Goal: Find specific page/section: Find specific page/section

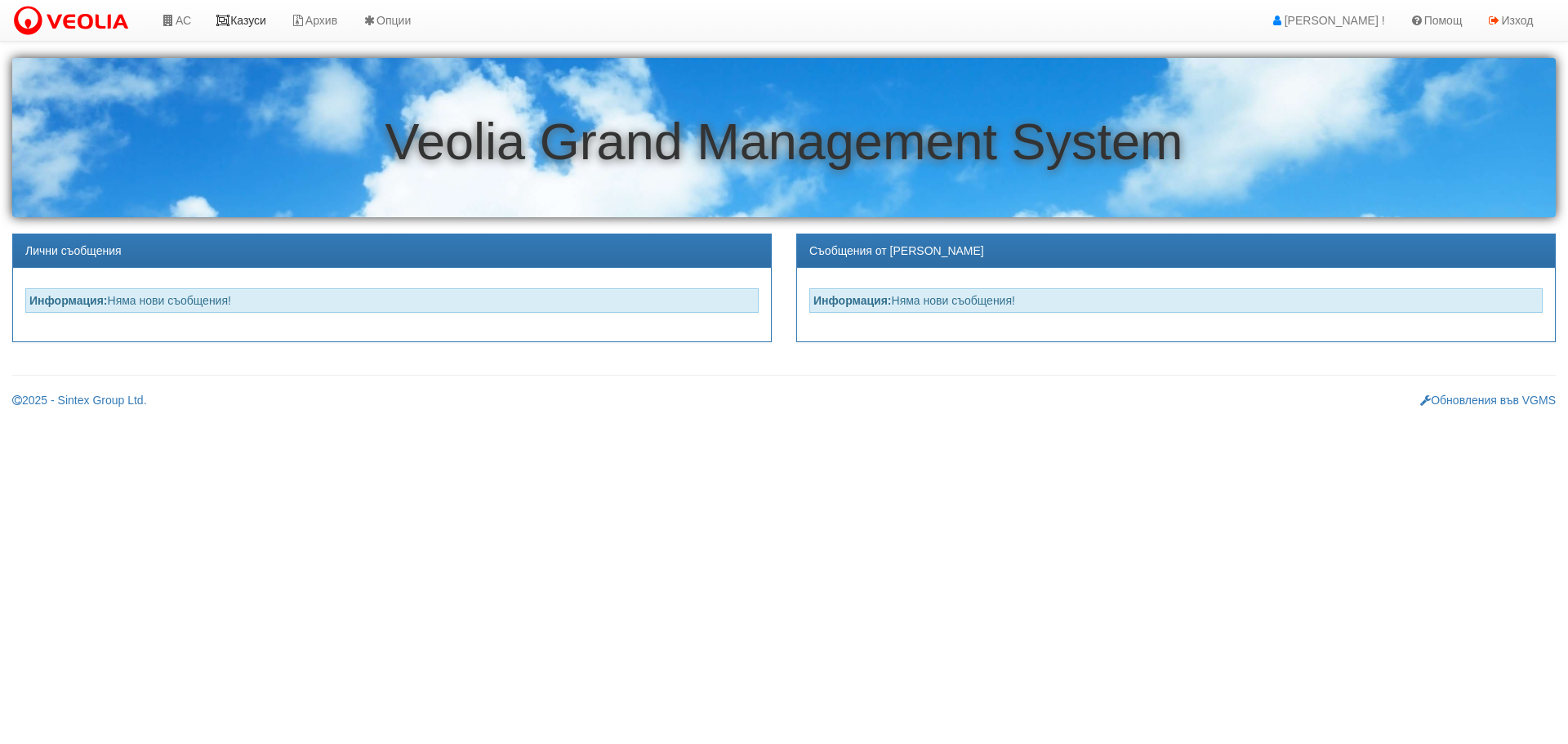
click at [254, 25] on link "Казуси" at bounding box center [240, 20] width 75 height 40
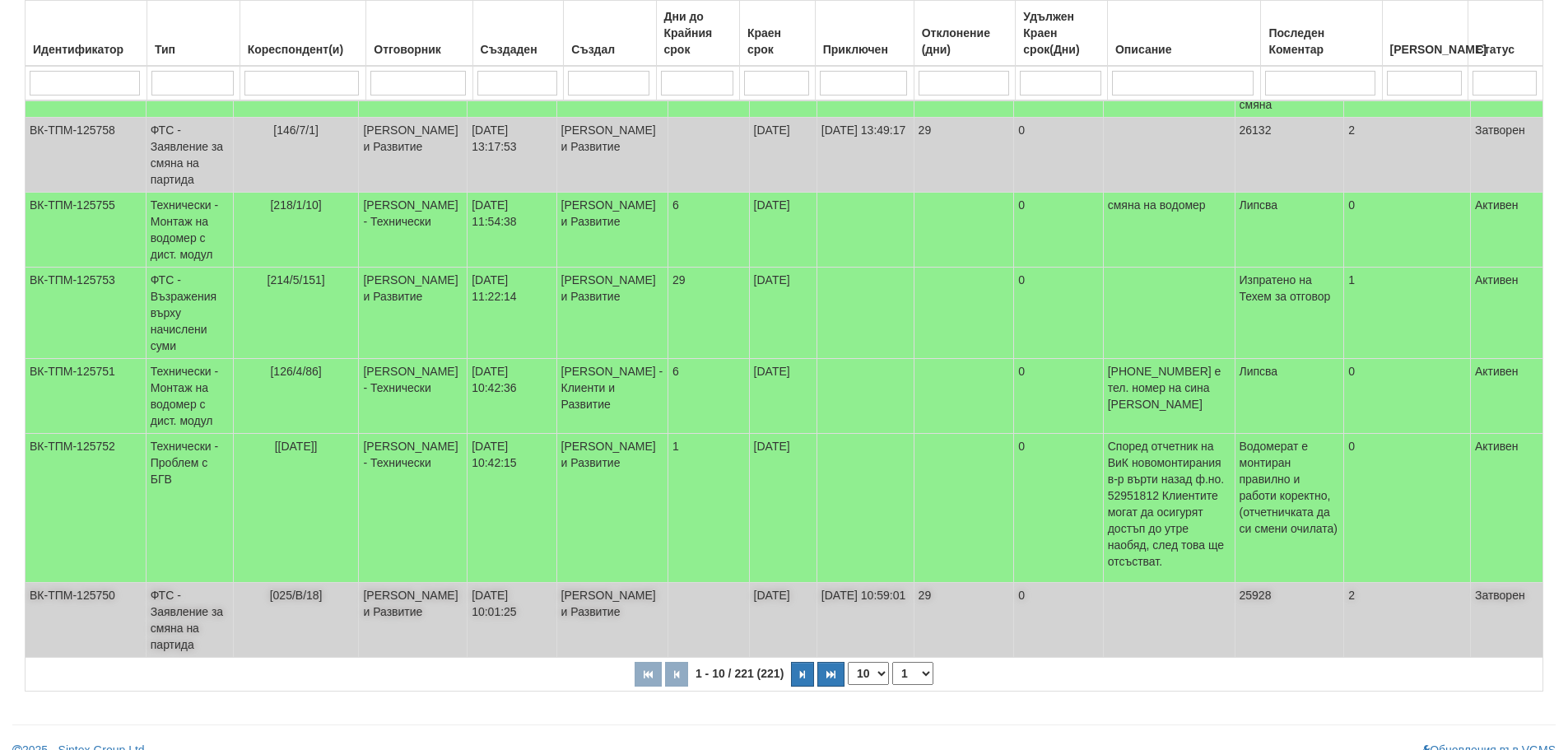
scroll to position [512, 0]
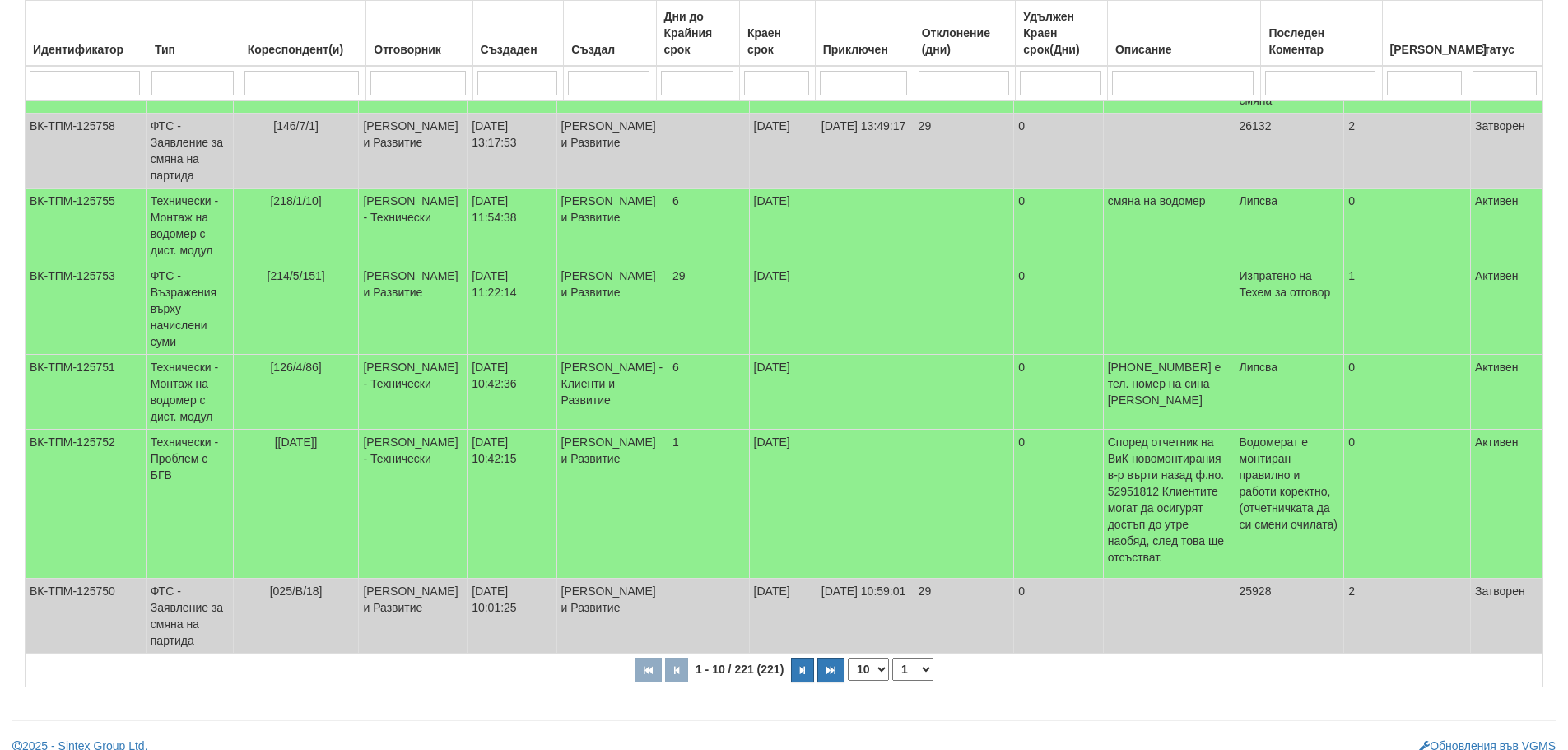
click at [911, 657] on select "1 2 3 4 5 6 10 15 20 23" at bounding box center [912, 668] width 41 height 23
click at [895, 657] on select "1 2 3 4 5 6 10 15 20 23" at bounding box center [912, 668] width 41 height 23
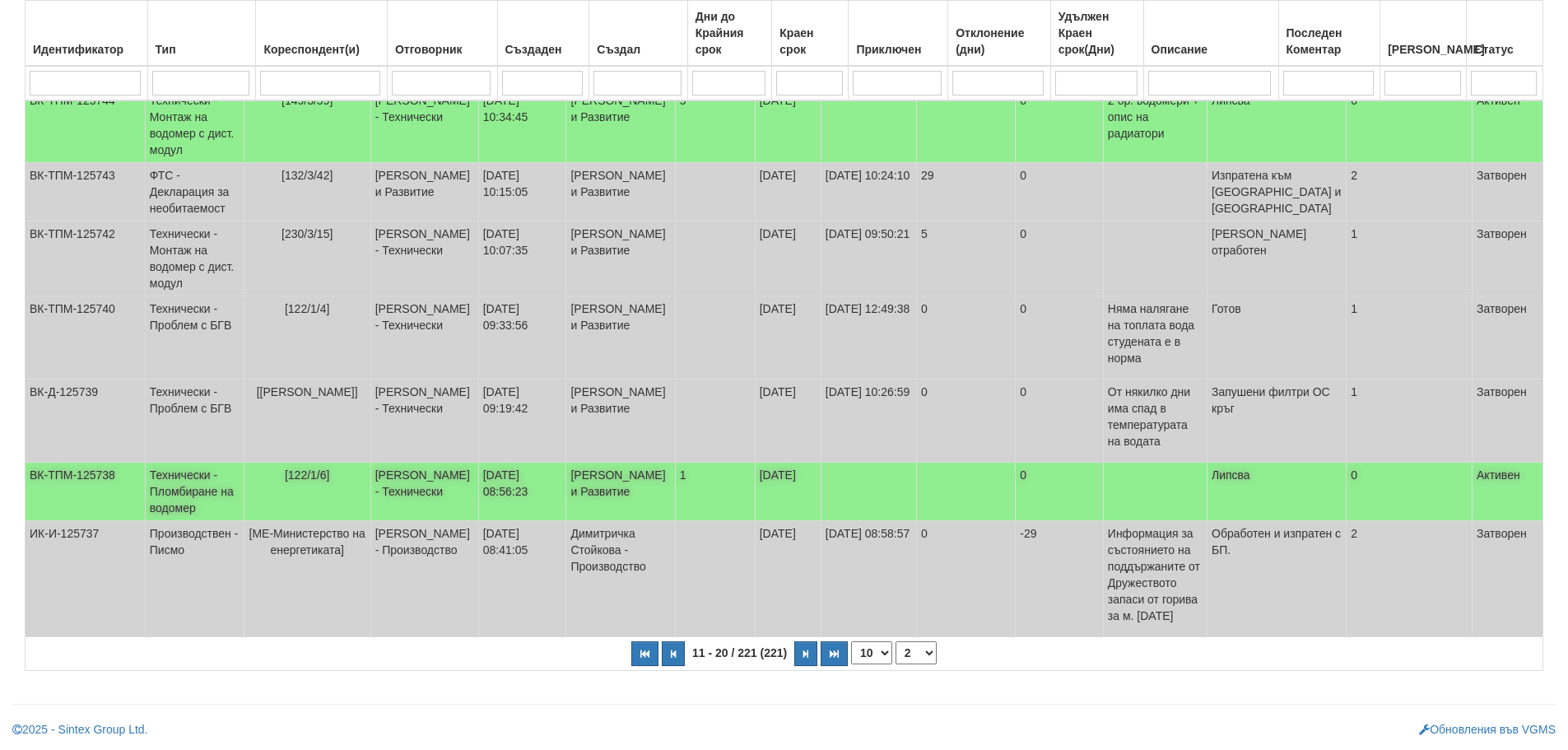
scroll to position [479, 0]
click at [911, 642] on select "1 2 3 4 5 6 7 10 15 20 23" at bounding box center [916, 652] width 41 height 23
click at [896, 657] on select "1 2 3 4 5 6 7 10 15 20 23" at bounding box center [916, 652] width 41 height 23
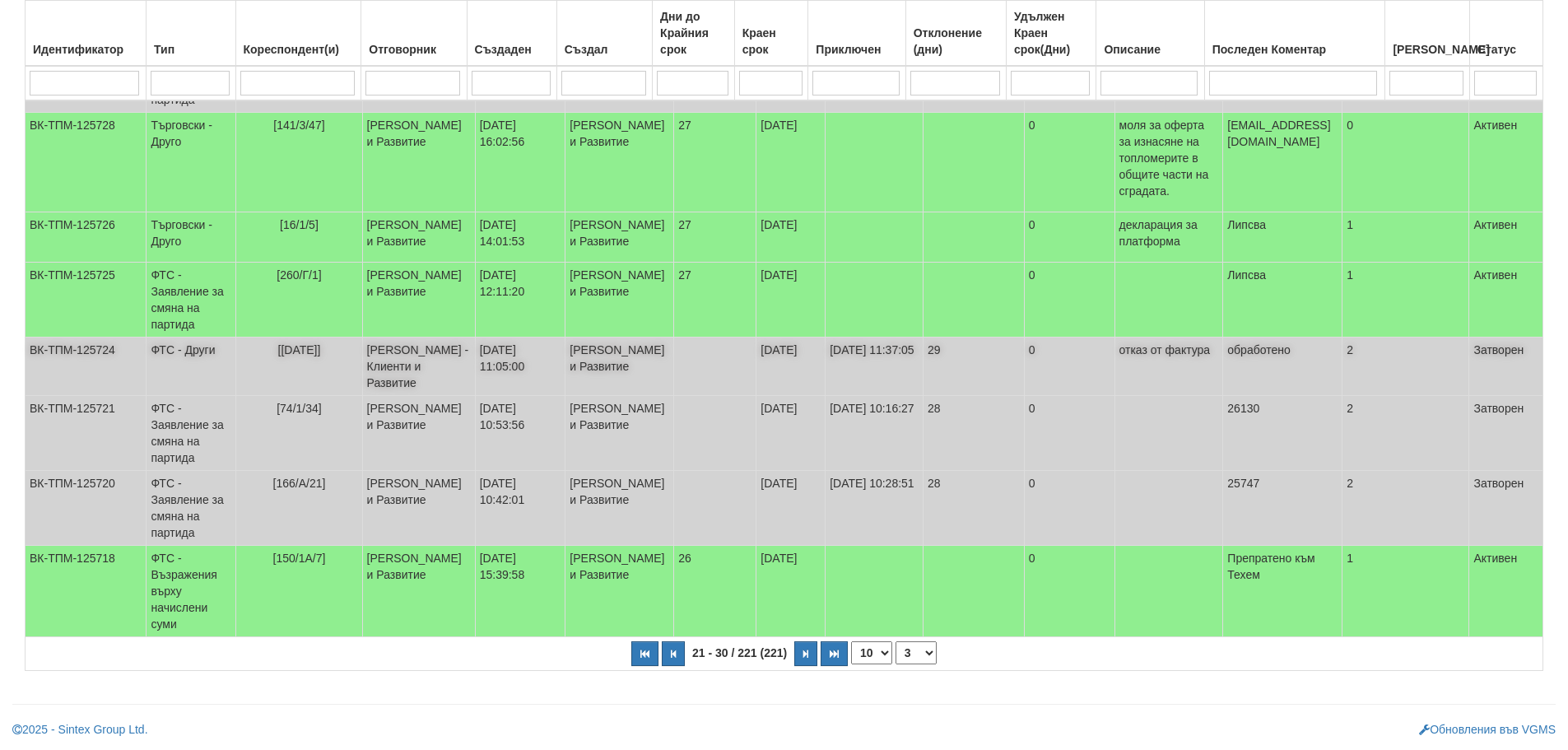
scroll to position [493, 0]
click at [918, 655] on select "1 2 3 4 5 6 7 8 10 15 20 23" at bounding box center [916, 652] width 41 height 23
select select "1"
click at [896, 660] on select "1 2 3 4 5 6 7 8 10 15 20 23" at bounding box center [916, 652] width 41 height 23
